Goal: Information Seeking & Learning: Learn about a topic

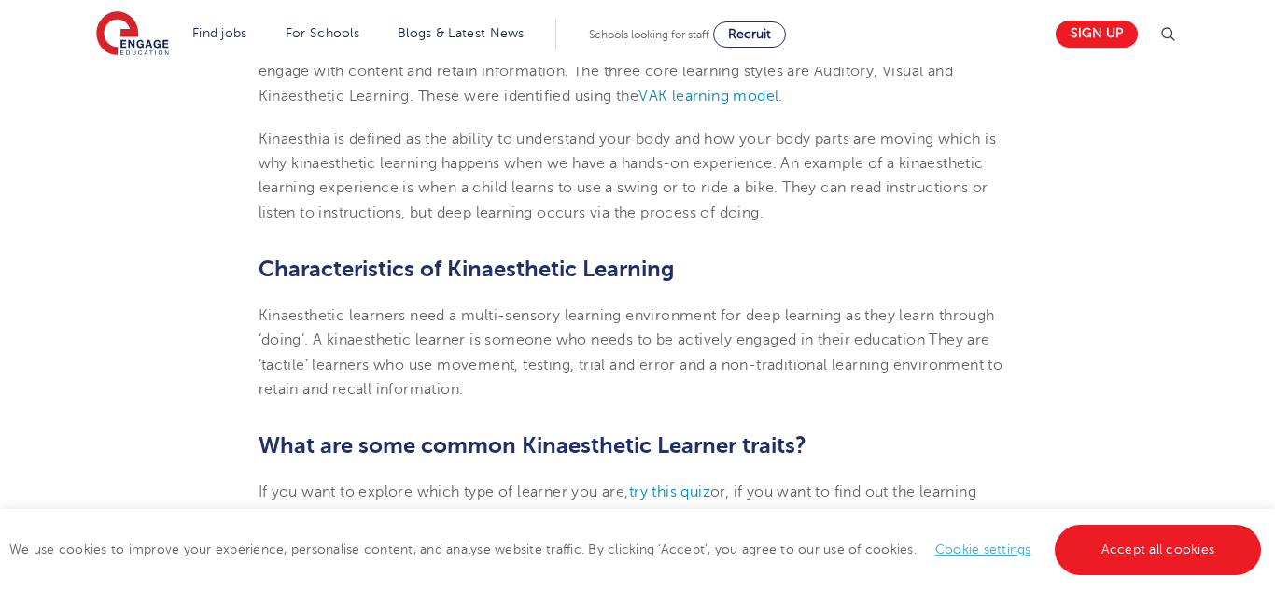
scroll to position [721, 0]
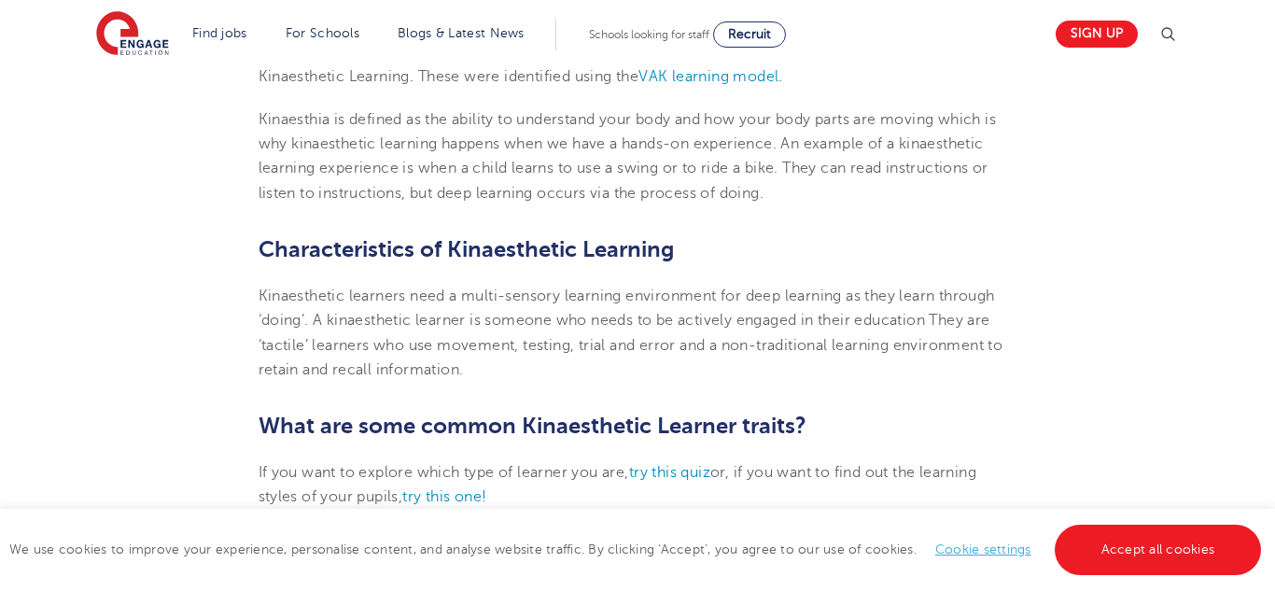
click at [522, 314] on span "Kinaesthetic learners need a multi-sensory learning environment for deep learni…" at bounding box center [631, 333] width 745 height 91
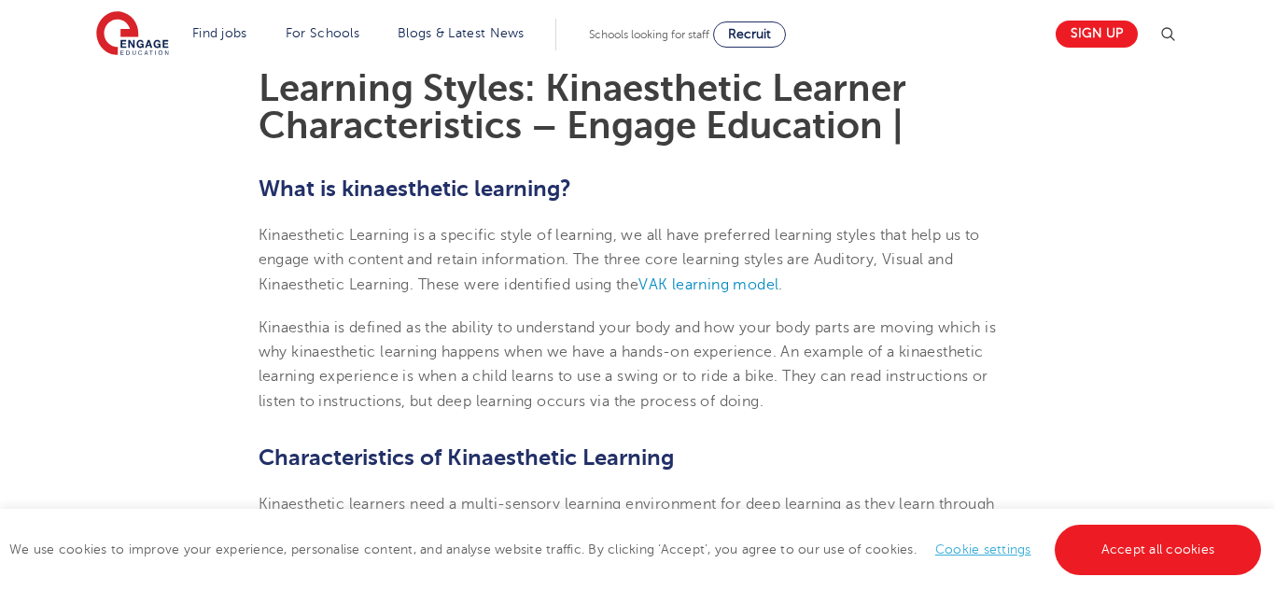
scroll to position [508, 0]
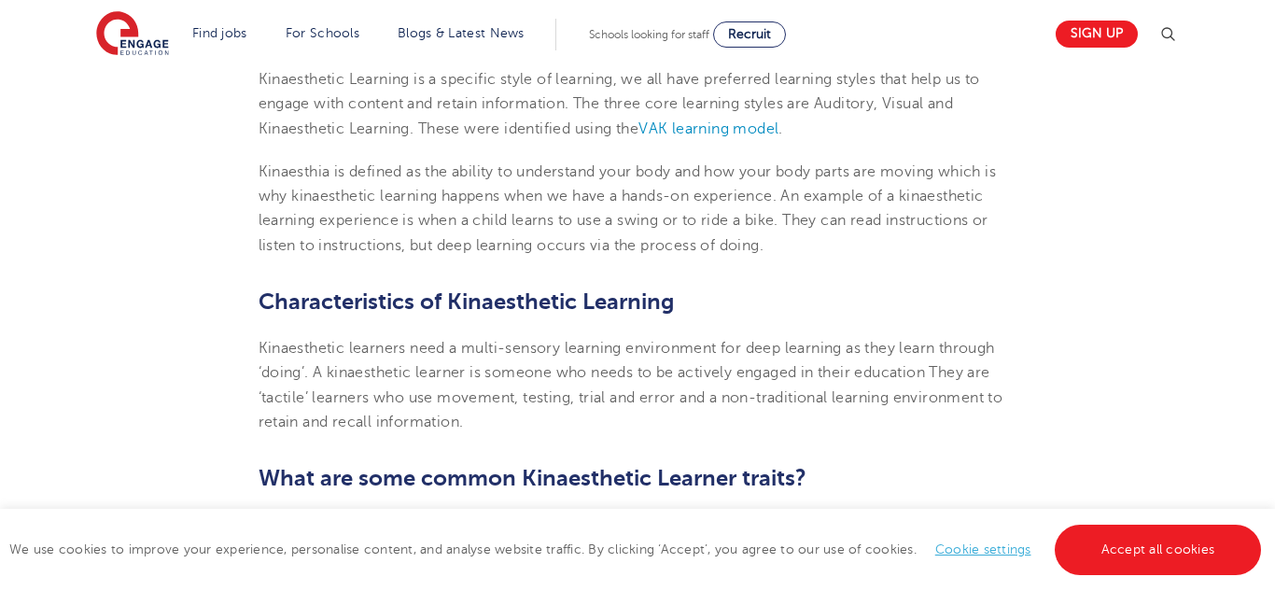
scroll to position [673, 0]
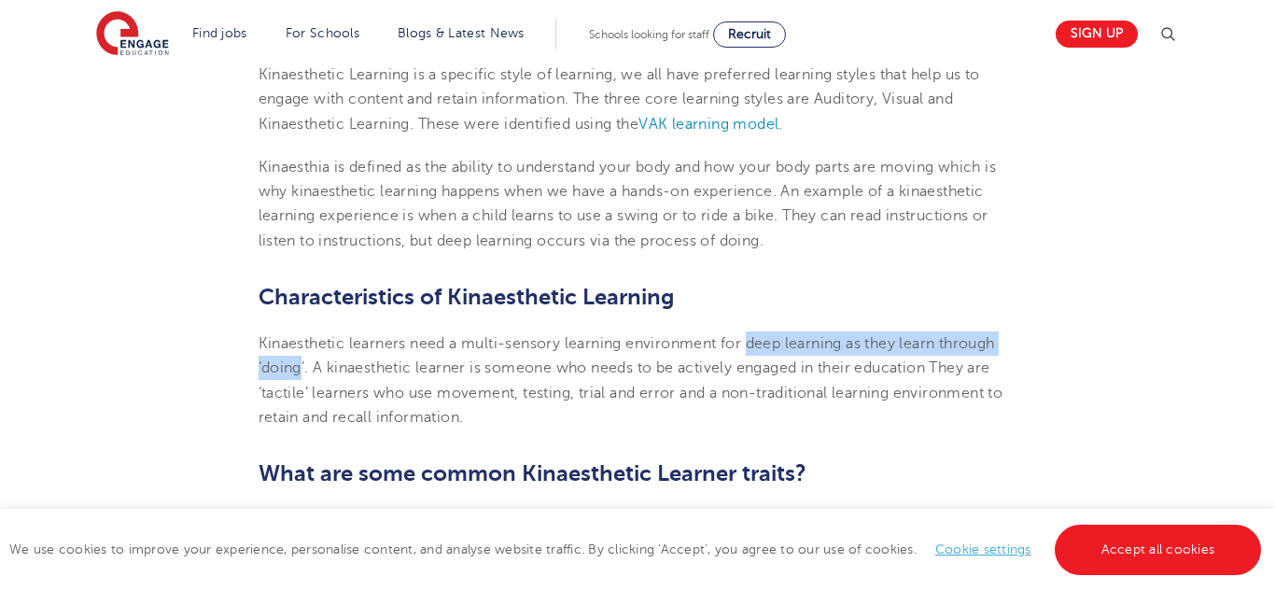
drag, startPoint x: 753, startPoint y: 342, endPoint x: 301, endPoint y: 373, distance: 453.0
click at [301, 373] on span "Kinaesthetic learners need a multi-sensory learning environment for deep learni…" at bounding box center [631, 380] width 745 height 91
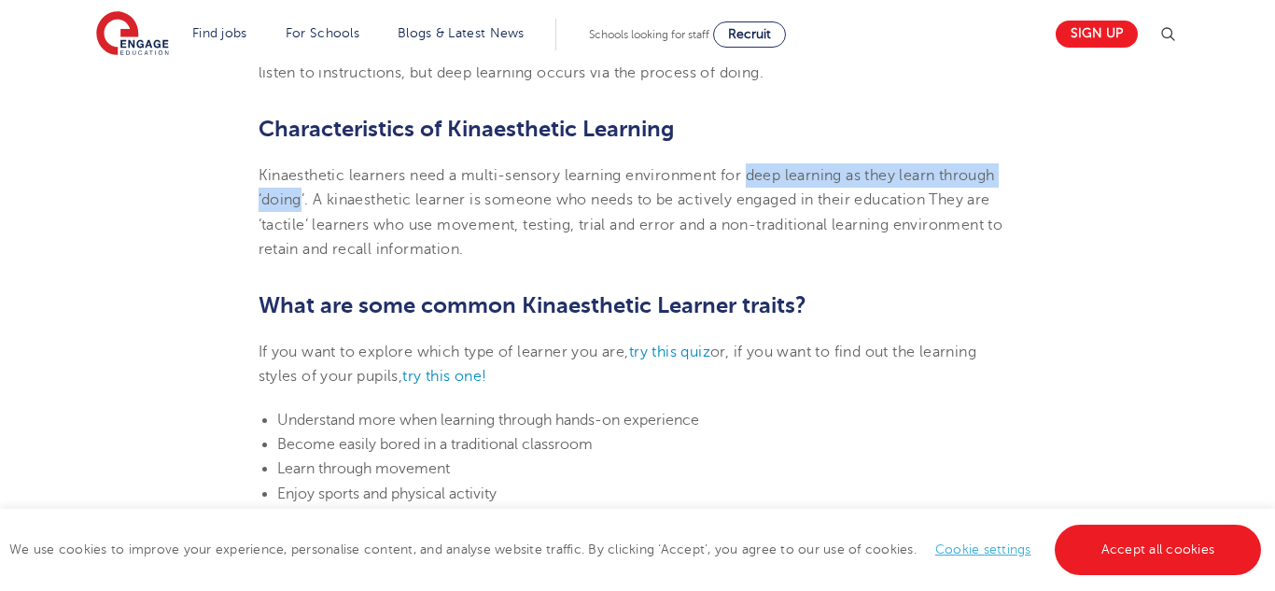
scroll to position [846, 0]
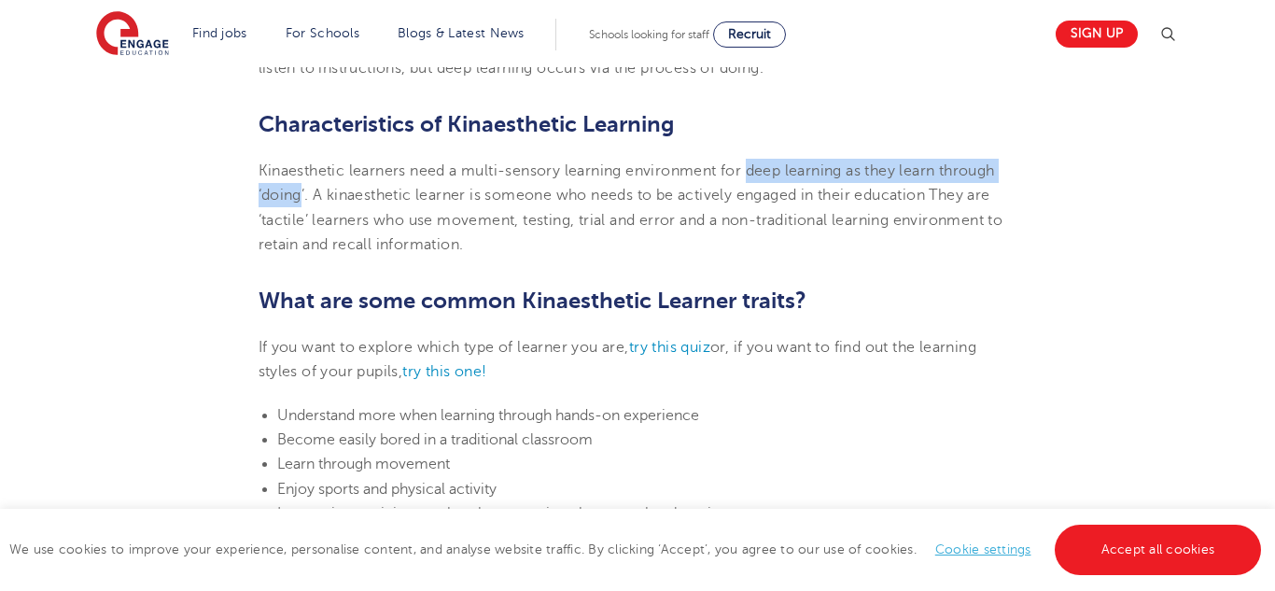
click at [665, 442] on li "Become easily bored in a traditional classroom" at bounding box center [647, 440] width 740 height 24
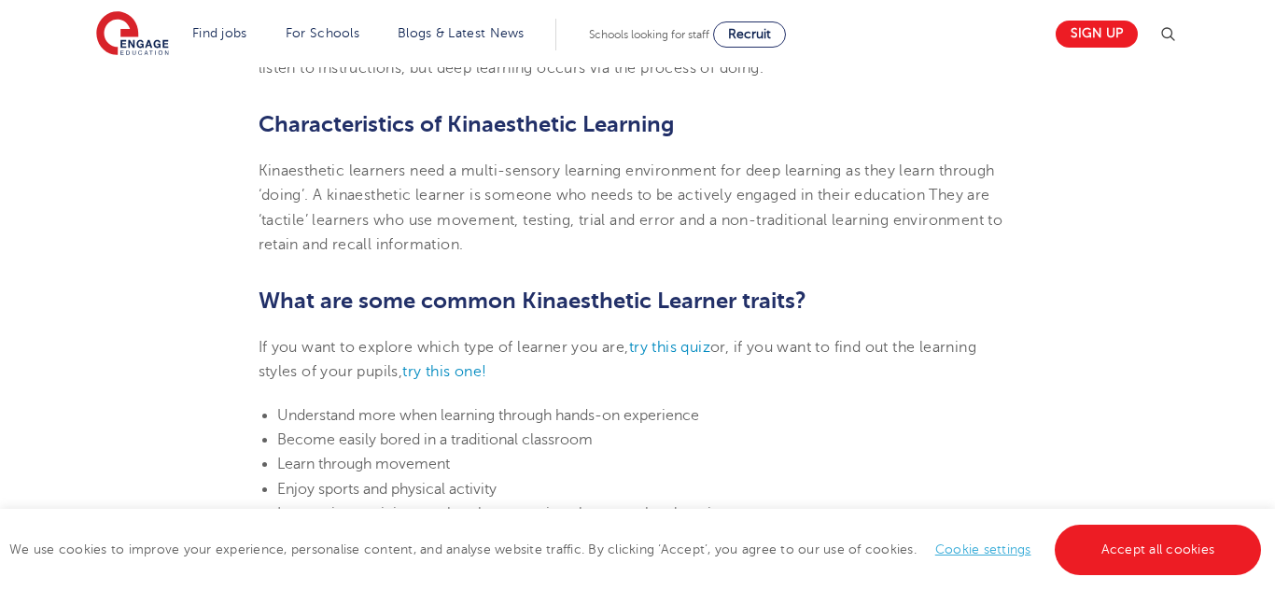
click at [810, 448] on li "Become easily bored in a traditional classroom" at bounding box center [647, 440] width 740 height 24
